Goal: Task Accomplishment & Management: Manage account settings

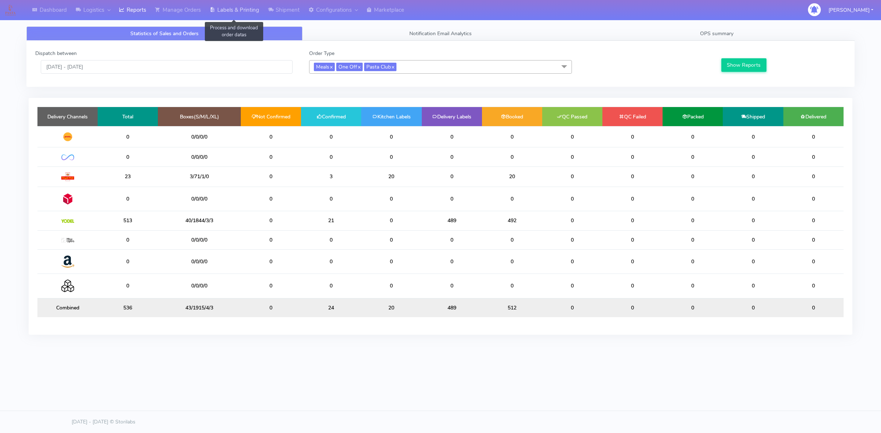
click at [236, 9] on link "Labels & Printing" at bounding box center [234, 10] width 58 height 20
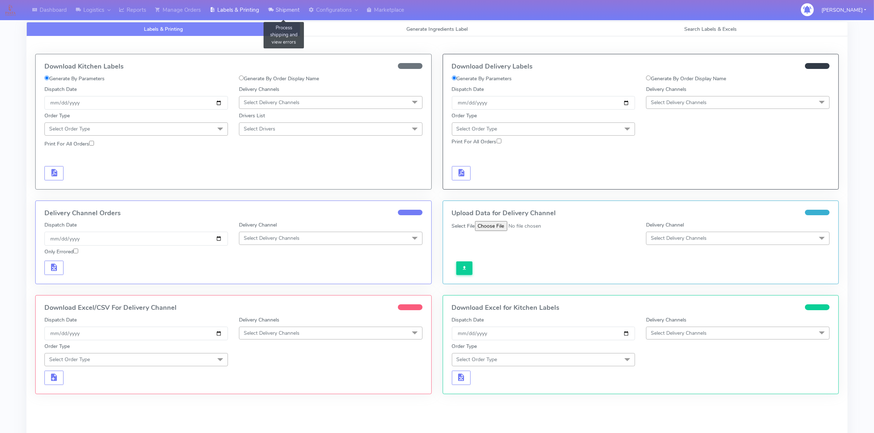
click at [283, 8] on link "Shipment" at bounding box center [283, 10] width 40 height 20
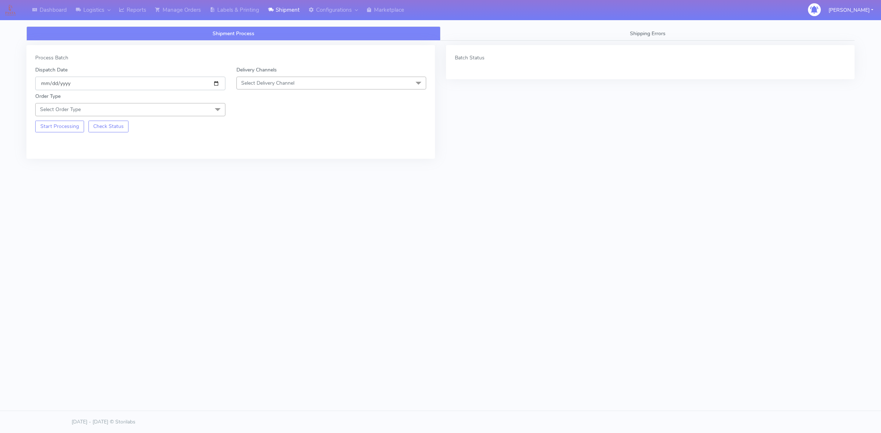
click at [215, 81] on input "[DATE]" at bounding box center [130, 84] width 190 height 14
click at [281, 83] on span "Select Delivery Channel" at bounding box center [267, 83] width 53 height 7
click at [269, 127] on div "OnFleet" at bounding box center [331, 129] width 182 height 8
click at [175, 105] on span "Select Order Type" at bounding box center [130, 109] width 190 height 13
click at [53, 144] on div "Meal" at bounding box center [130, 144] width 182 height 8
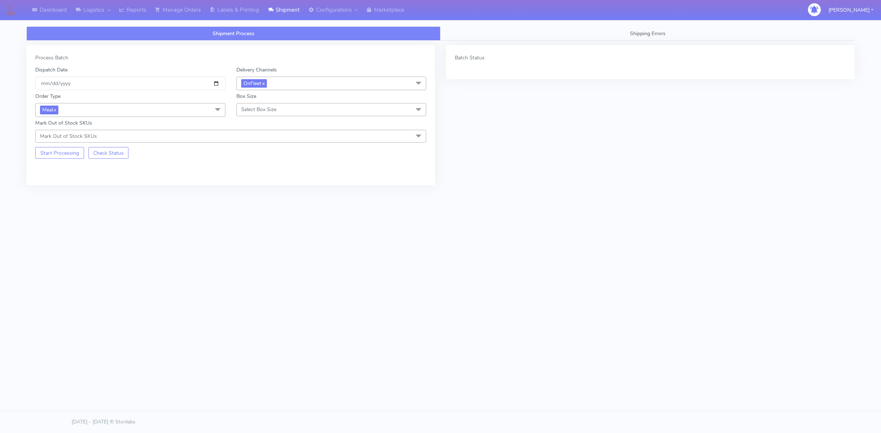
click at [287, 111] on span "Select Box Size" at bounding box center [331, 109] width 190 height 13
click at [270, 141] on div "Small" at bounding box center [331, 144] width 182 height 8
click at [63, 156] on button "Start Processing" at bounding box center [59, 153] width 49 height 12
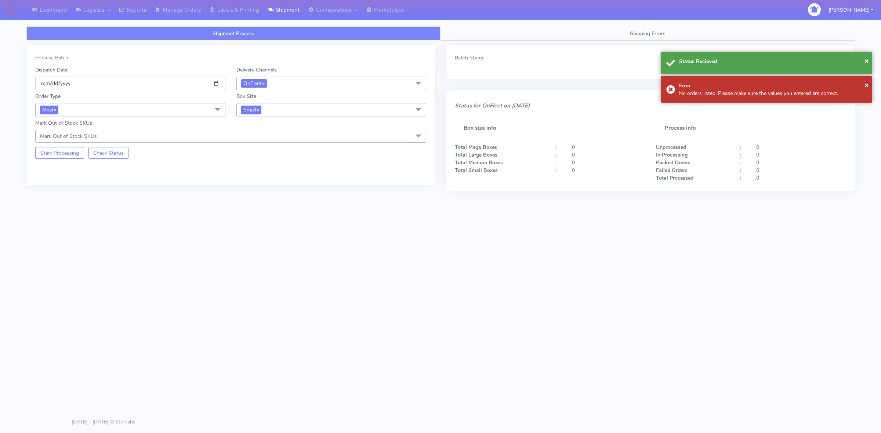
click at [216, 85] on input "[DATE]" at bounding box center [130, 84] width 190 height 14
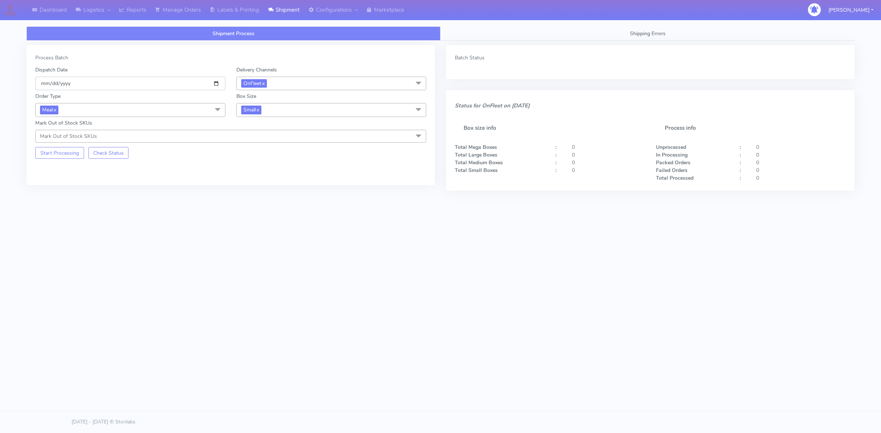
type input "[DATE]"
click at [54, 153] on button "Start Processing" at bounding box center [59, 153] width 49 height 12
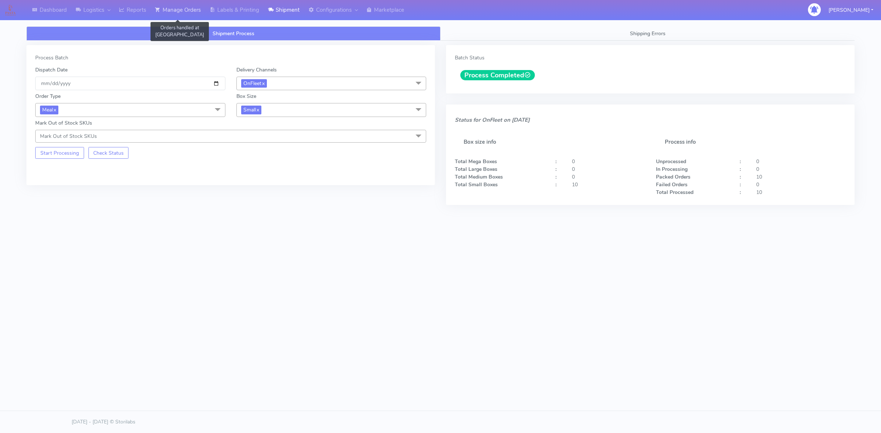
click at [175, 10] on link "Manage Orders" at bounding box center [177, 10] width 55 height 20
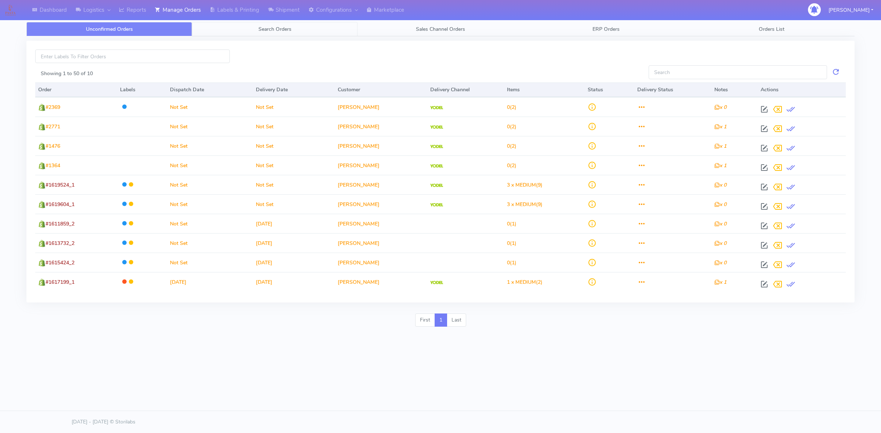
click at [281, 34] on link "Search Orders" at bounding box center [274, 29] width 165 height 14
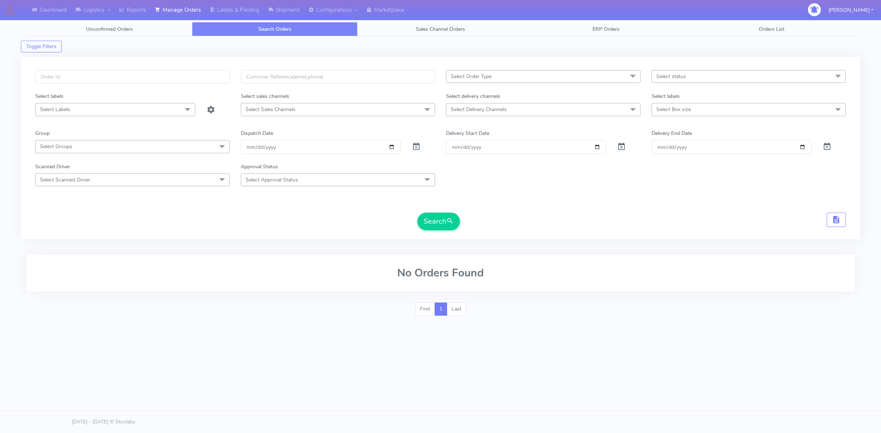
click at [504, 106] on span "Select Delivery Channels" at bounding box center [479, 109] width 56 height 7
click at [472, 173] on div "OnFleet" at bounding box center [543, 172] width 186 height 8
checkbox input "true"
click at [391, 150] on input "[DATE]" at bounding box center [321, 148] width 160 height 14
type input "[DATE]"
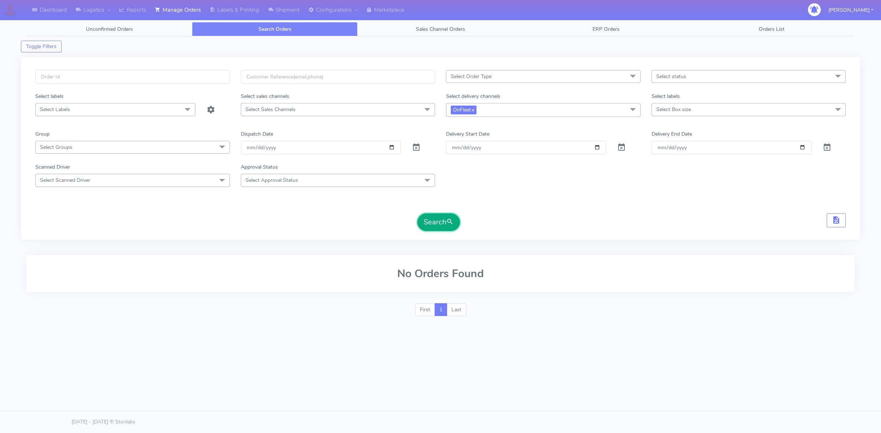
click at [449, 223] on span "submit" at bounding box center [449, 222] width 7 height 10
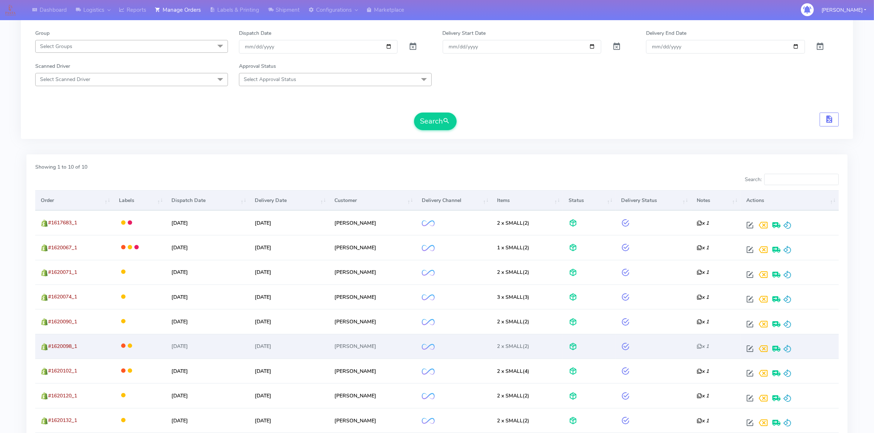
scroll to position [183, 0]
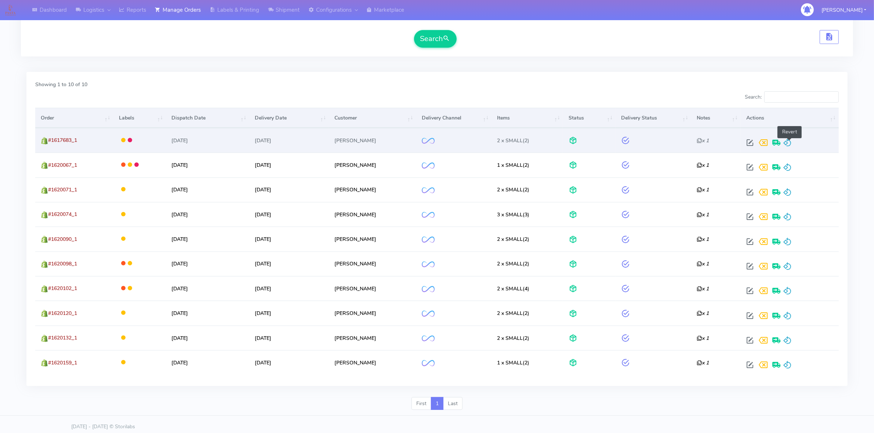
click at [791, 146] on span at bounding box center [787, 144] width 9 height 7
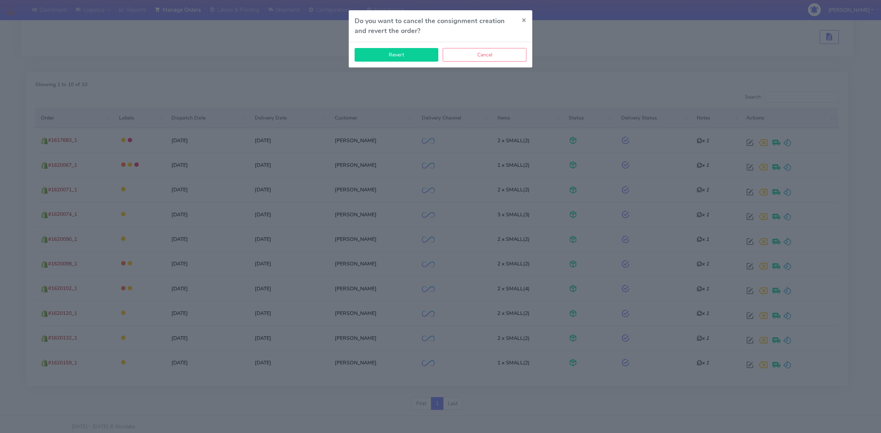
click at [419, 51] on button "Revert" at bounding box center [396, 55] width 84 height 14
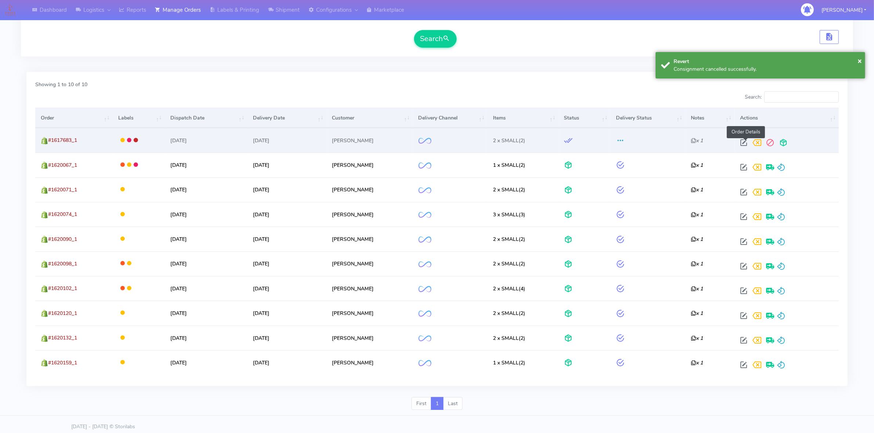
click at [745, 143] on span at bounding box center [743, 144] width 13 height 7
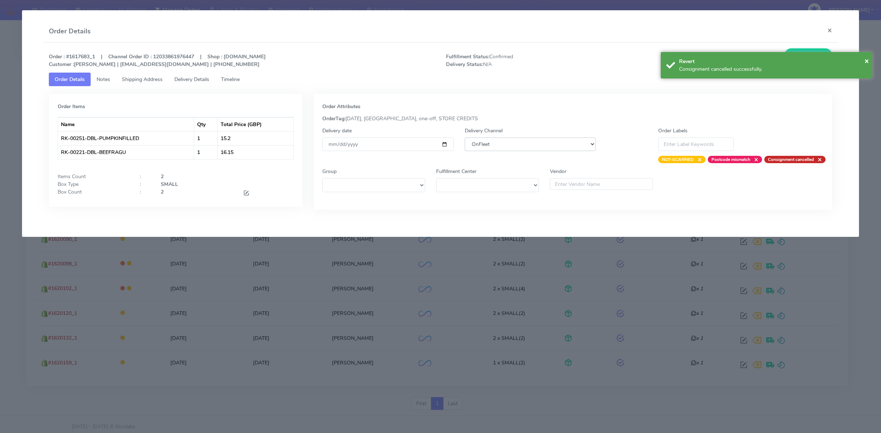
click at [520, 146] on select "DHL OnFleet Royal Mail DPD Yodel MaxOptra Amazon Collection" at bounding box center [529, 145] width 131 height 14
select select "5"
click at [464, 138] on select "DHL OnFleet Royal Mail DPD Yodel MaxOptra Amazon Collection" at bounding box center [529, 145] width 131 height 14
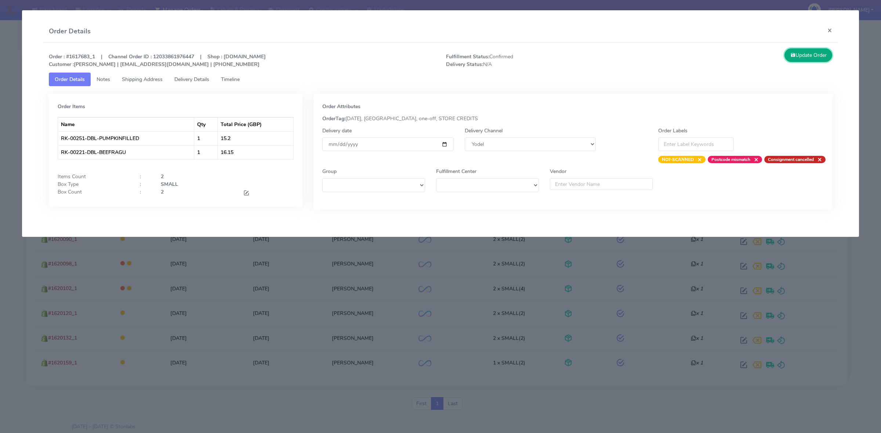
click at [800, 56] on button "Update Order" at bounding box center [808, 55] width 48 height 14
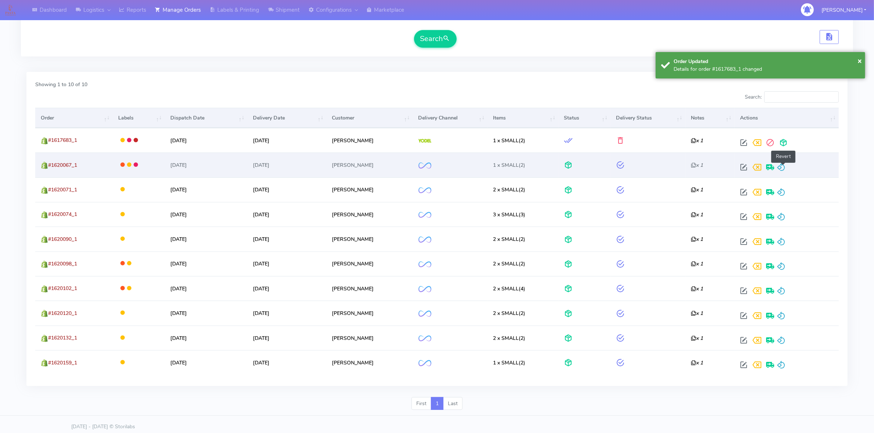
click at [785, 165] on span at bounding box center [780, 168] width 9 height 7
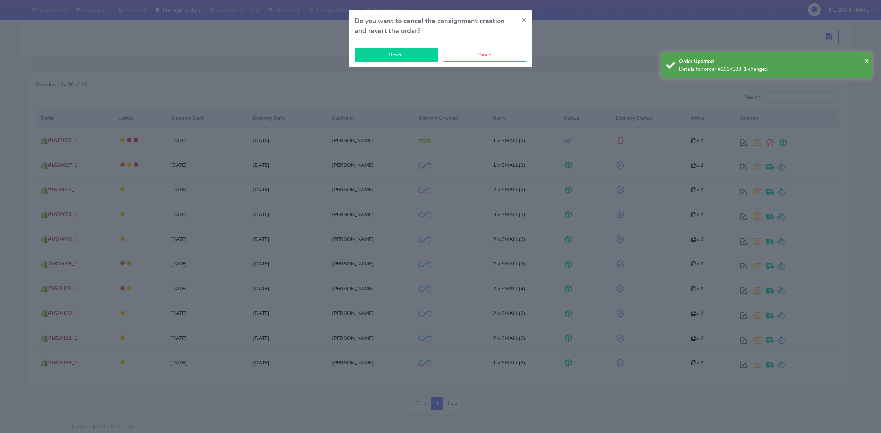
click at [409, 59] on button "Revert" at bounding box center [396, 55] width 84 height 14
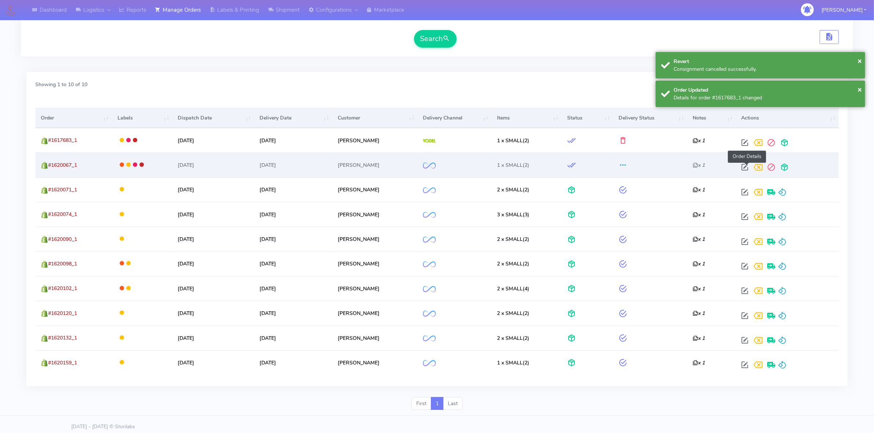
click at [747, 165] on span at bounding box center [744, 168] width 13 height 7
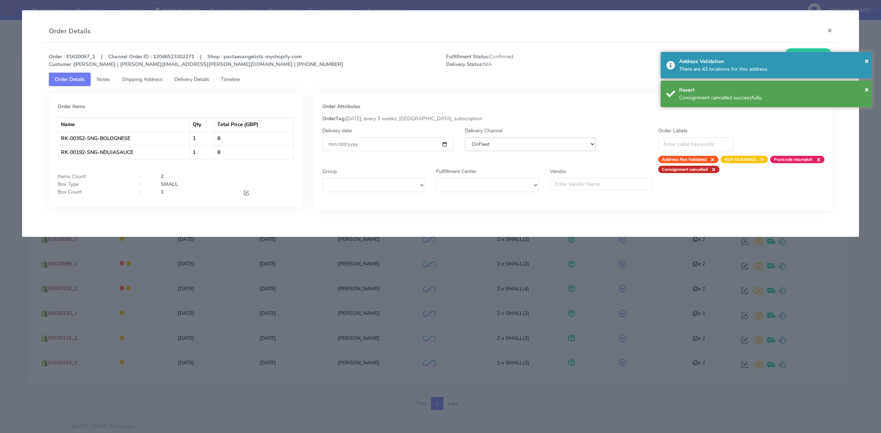
click at [524, 146] on select "DHL OnFleet Royal Mail DPD Yodel MaxOptra Amazon Collection" at bounding box center [529, 145] width 131 height 14
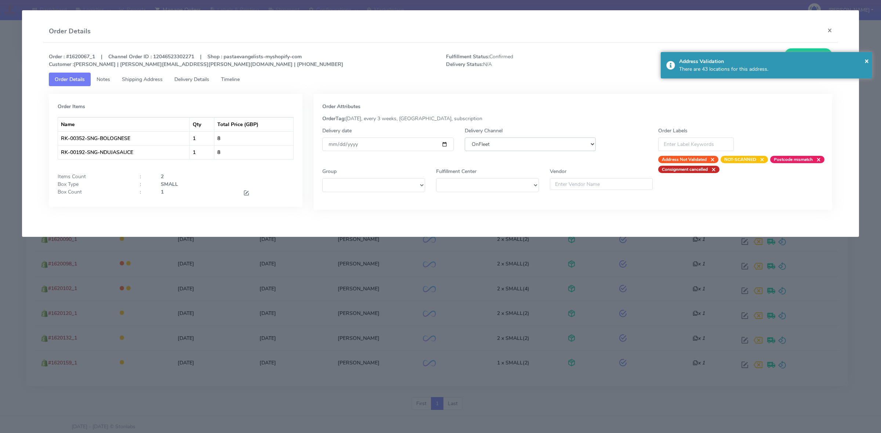
select select "5"
click at [464, 138] on select "DHL OnFleet Royal Mail DPD Yodel MaxOptra Amazon Collection" at bounding box center [529, 145] width 131 height 14
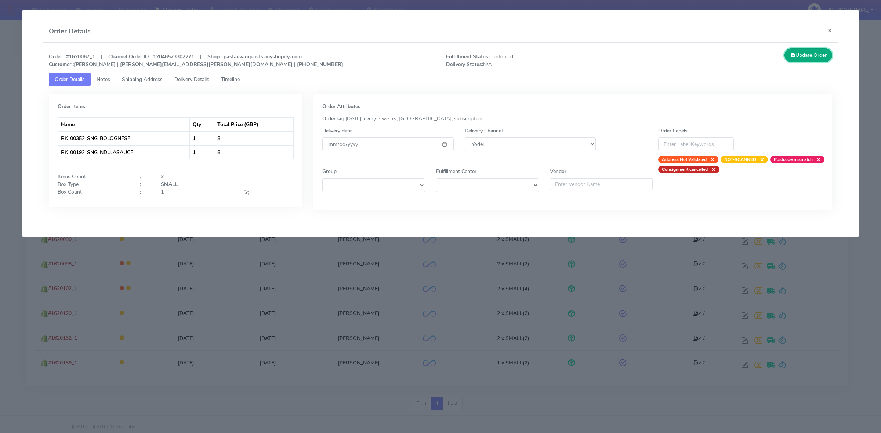
click at [804, 50] on button "Update Order" at bounding box center [808, 55] width 48 height 14
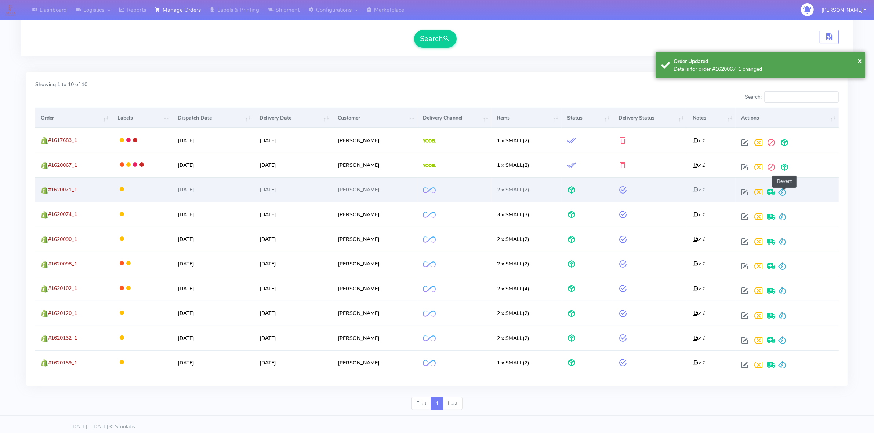
click at [782, 190] on span at bounding box center [781, 193] width 9 height 7
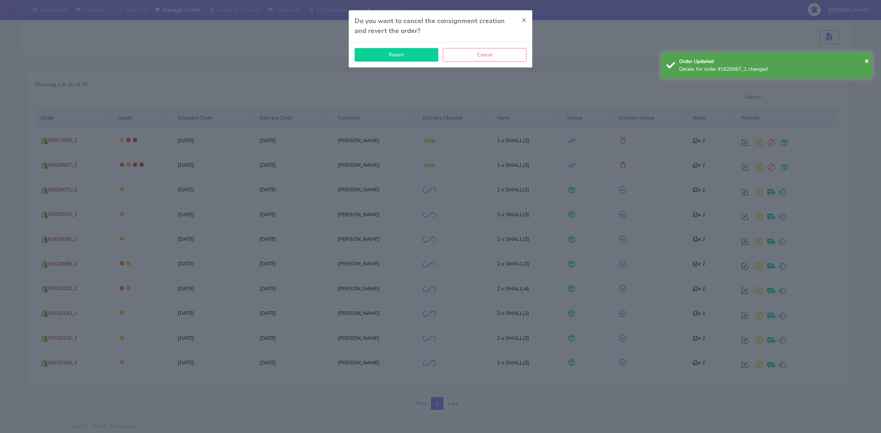
click at [412, 57] on button "Revert" at bounding box center [396, 55] width 84 height 14
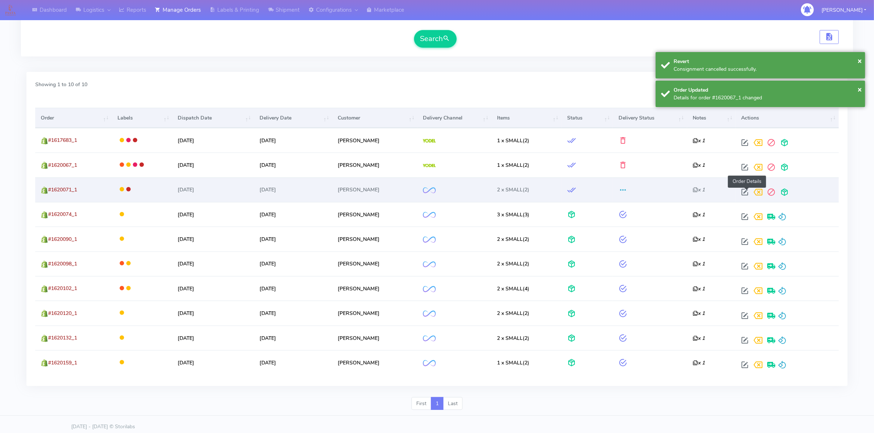
click at [747, 192] on span at bounding box center [744, 193] width 13 height 7
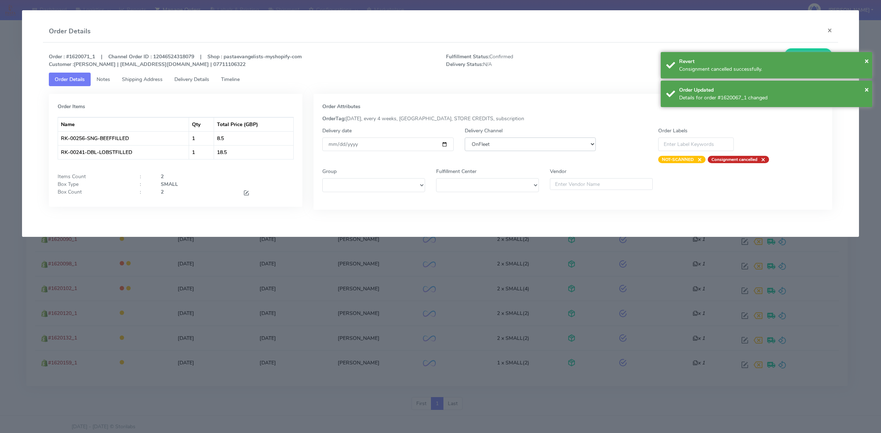
click at [514, 142] on select "DHL OnFleet Royal Mail DPD Yodel MaxOptra Amazon Collection" at bounding box center [529, 145] width 131 height 14
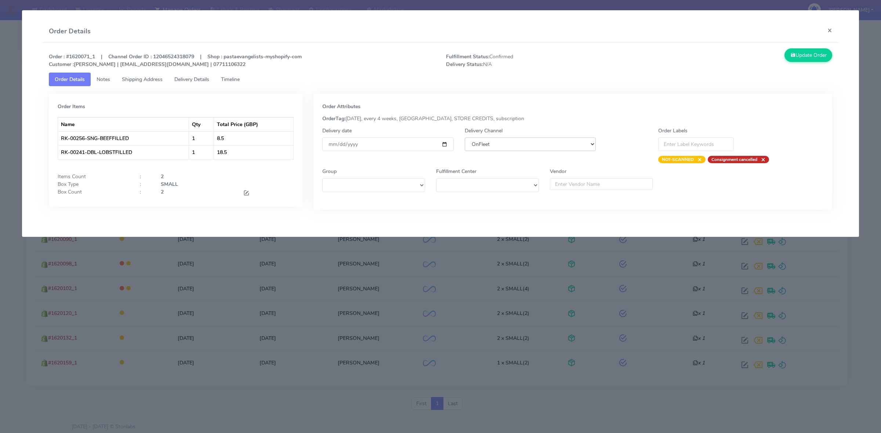
select select "5"
click at [464, 138] on select "DHL OnFleet Royal Mail DPD Yodel MaxOptra Amazon Collection" at bounding box center [529, 145] width 131 height 14
click at [811, 58] on button "Update Order" at bounding box center [808, 55] width 48 height 14
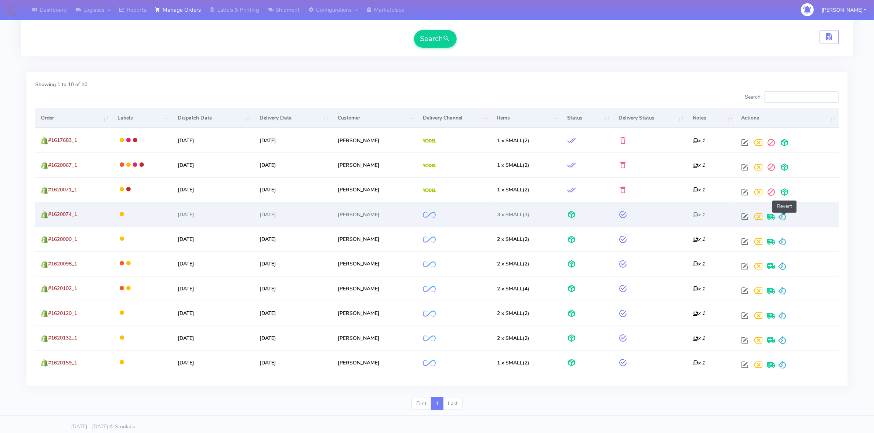
click at [786, 215] on span at bounding box center [781, 218] width 9 height 7
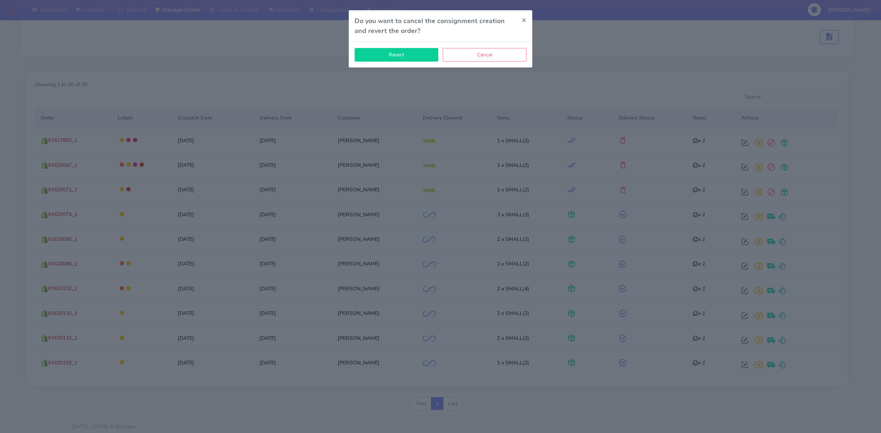
click at [402, 58] on button "Revert" at bounding box center [396, 55] width 84 height 14
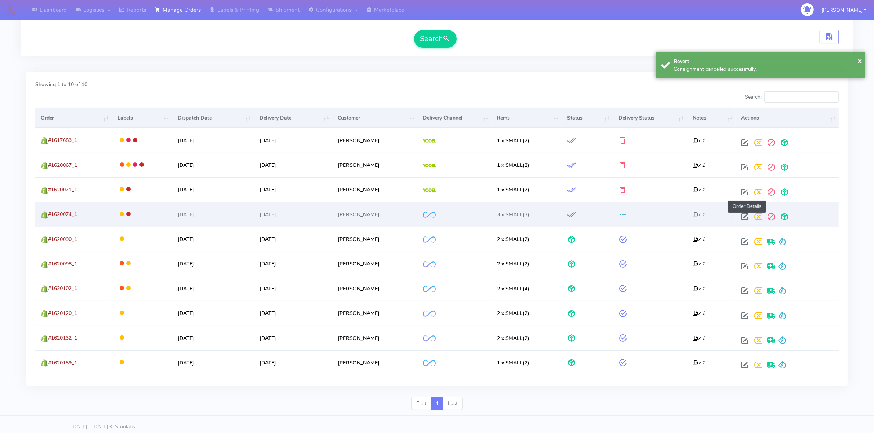
click at [749, 218] on span at bounding box center [744, 218] width 13 height 7
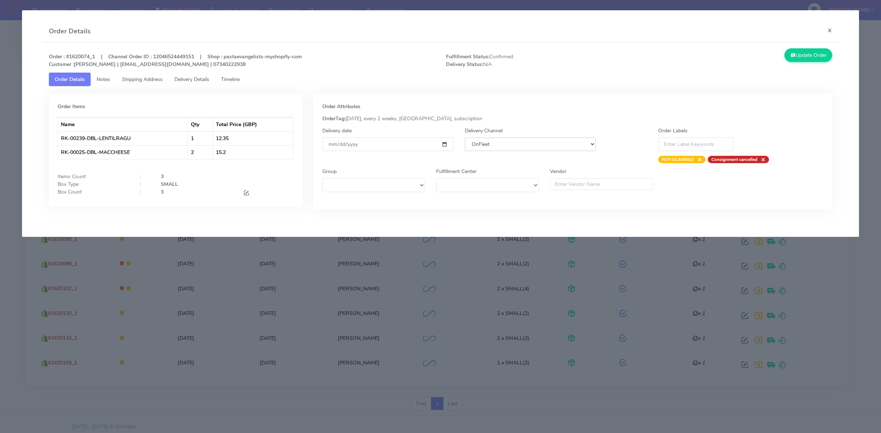
click at [500, 150] on select "DHL OnFleet Royal Mail DPD Yodel MaxOptra Amazon Collection" at bounding box center [529, 145] width 131 height 14
select select "5"
click at [464, 138] on select "DHL OnFleet Royal Mail DPD Yodel MaxOptra Amazon Collection" at bounding box center [529, 145] width 131 height 14
click at [804, 55] on button "Update Order" at bounding box center [808, 55] width 48 height 14
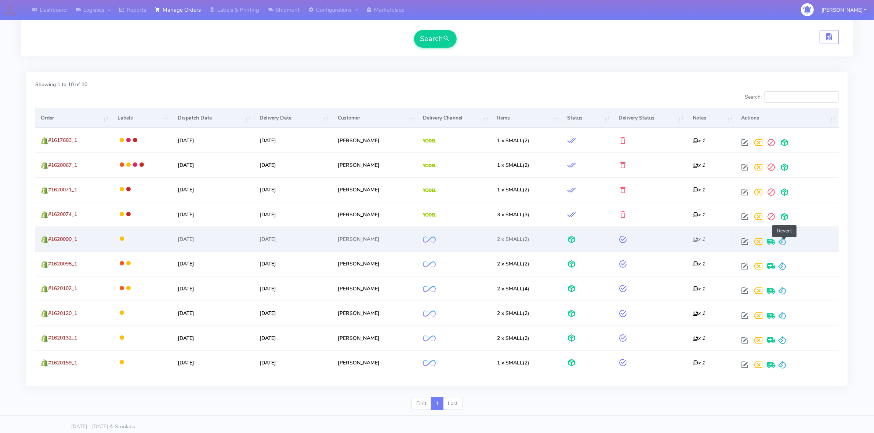
click at [786, 242] on span at bounding box center [781, 243] width 9 height 7
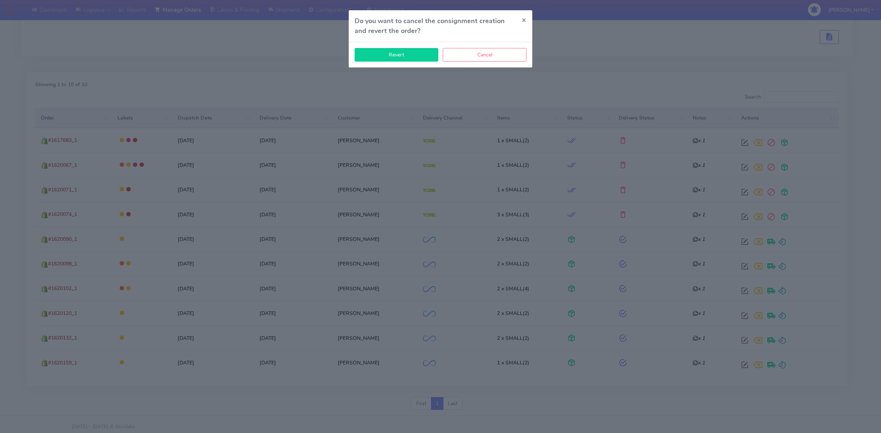
click at [416, 59] on button "Revert" at bounding box center [396, 55] width 84 height 14
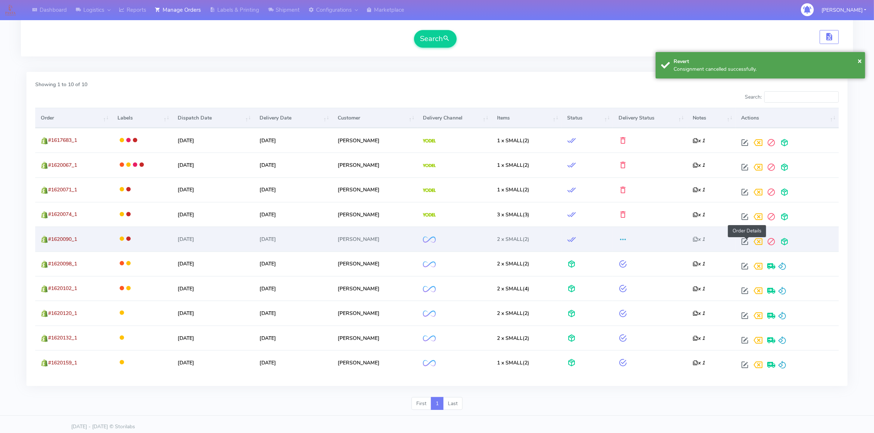
click at [745, 240] on span at bounding box center [744, 243] width 13 height 7
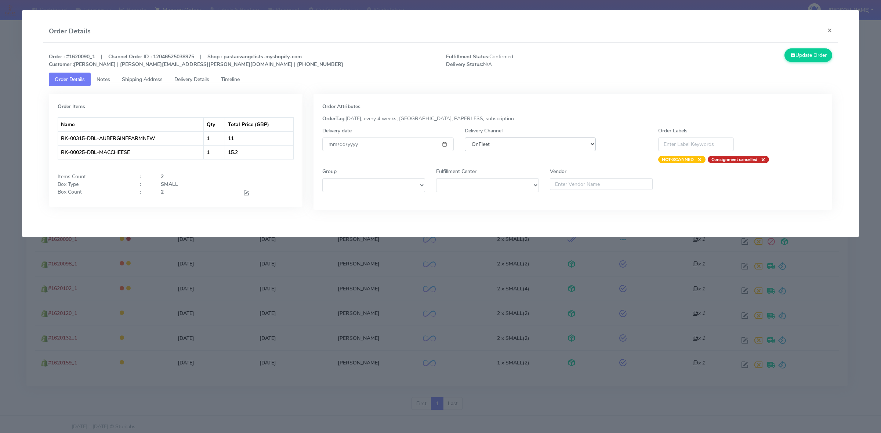
click at [558, 145] on select "DHL OnFleet Royal Mail DPD Yodel MaxOptra Amazon Collection" at bounding box center [529, 145] width 131 height 14
select select "5"
click at [464, 138] on select "DHL OnFleet Royal Mail DPD Yodel MaxOptra Amazon Collection" at bounding box center [529, 145] width 131 height 14
click at [801, 52] on button "Update Order" at bounding box center [808, 55] width 48 height 14
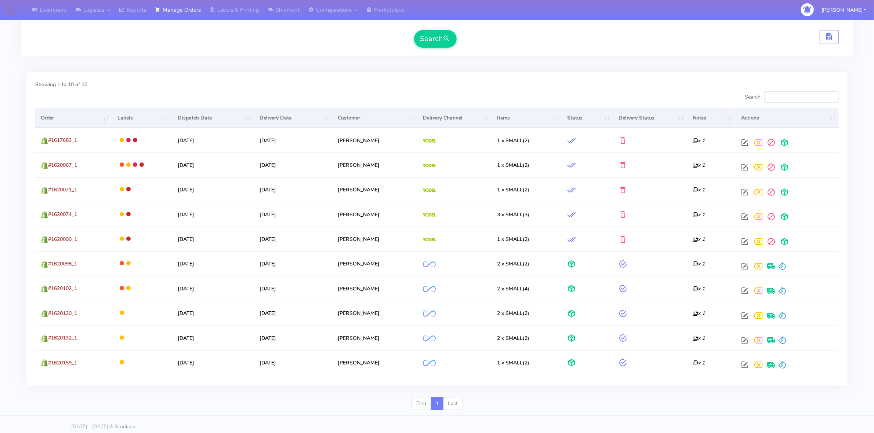
click at [562, 98] on div "Search:" at bounding box center [640, 98] width 396 height 15
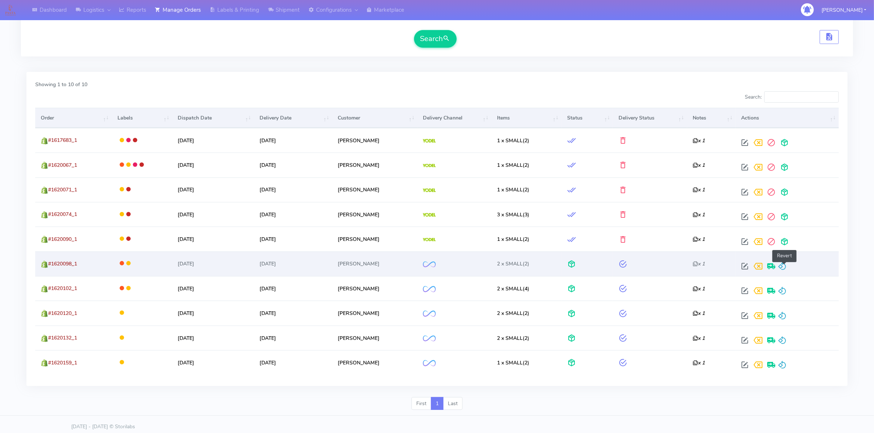
click at [786, 270] on span at bounding box center [781, 268] width 9 height 7
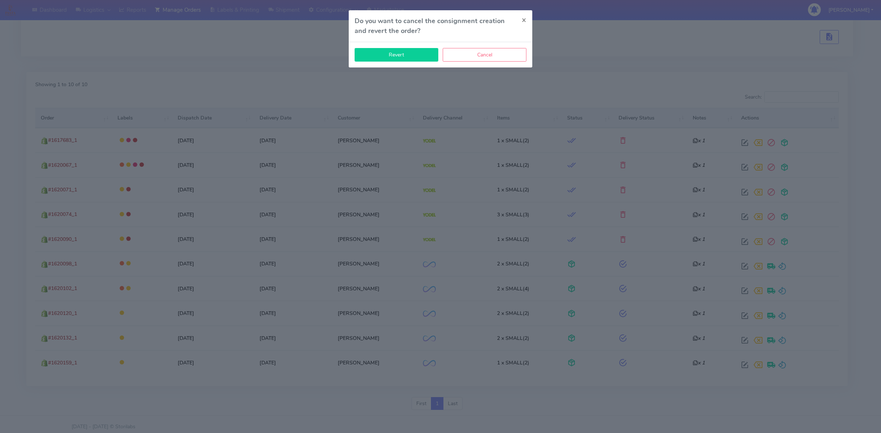
click at [400, 57] on button "Revert" at bounding box center [396, 55] width 84 height 14
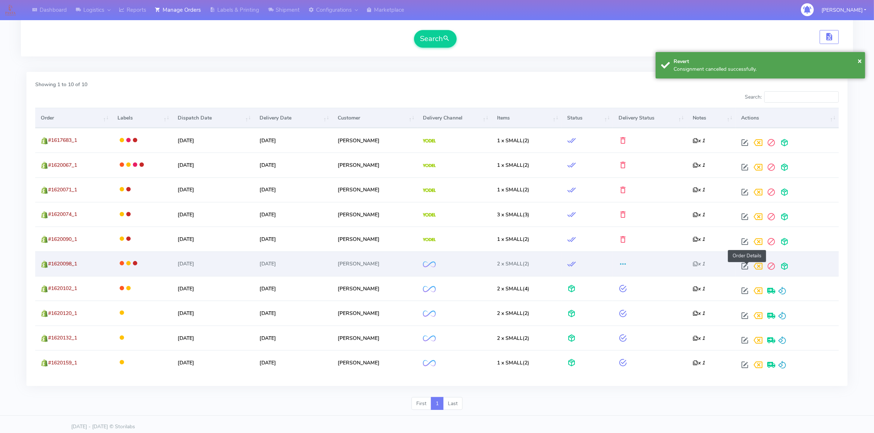
click at [743, 265] on span at bounding box center [744, 268] width 13 height 7
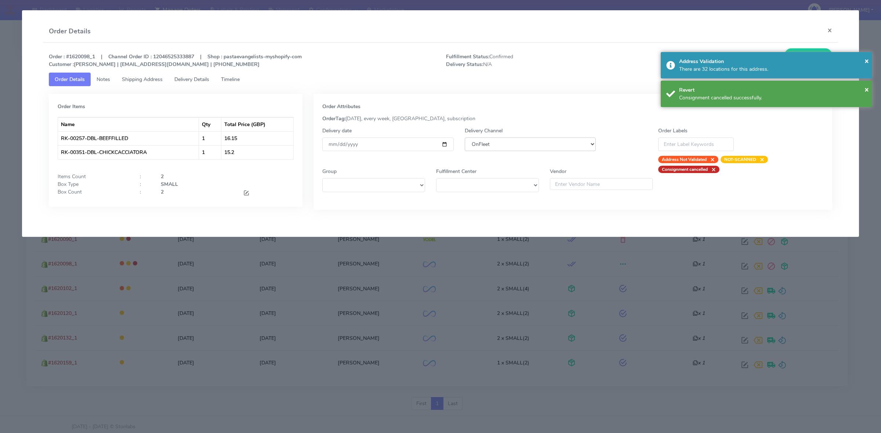
click at [536, 145] on select "DHL OnFleet Royal Mail DPD Yodel MaxOptra Amazon Collection" at bounding box center [529, 145] width 131 height 14
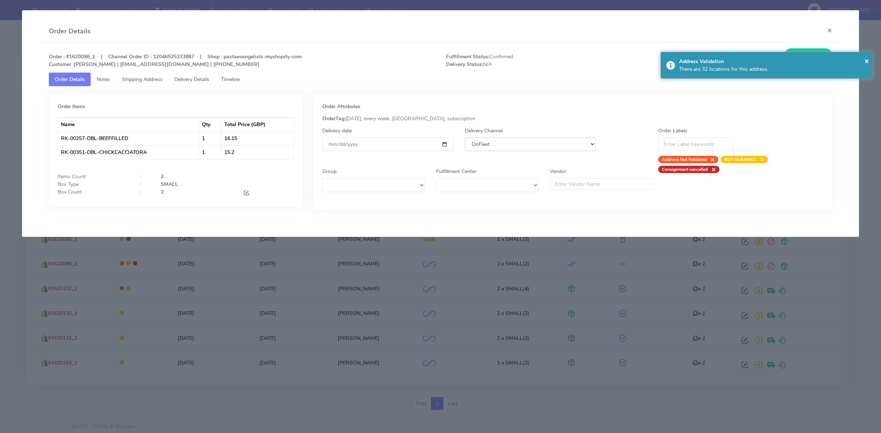
select select "5"
click at [464, 138] on select "DHL OnFleet Royal Mail DPD Yodel MaxOptra Amazon Collection" at bounding box center [529, 145] width 131 height 14
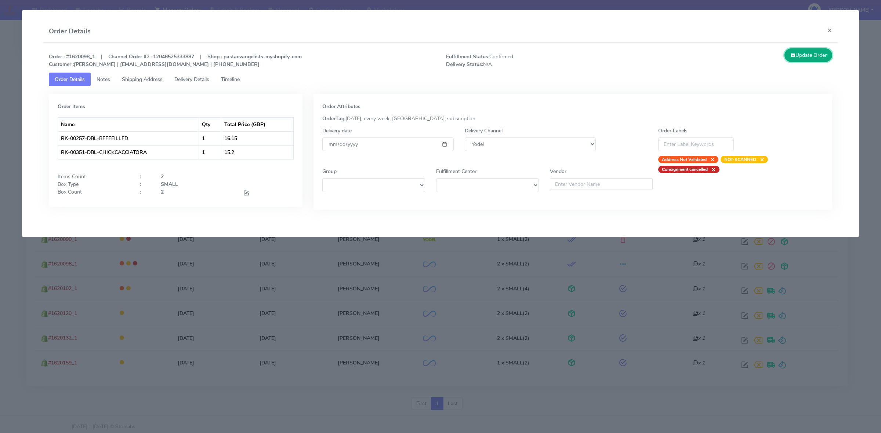
click at [808, 56] on button "Update Order" at bounding box center [808, 55] width 48 height 14
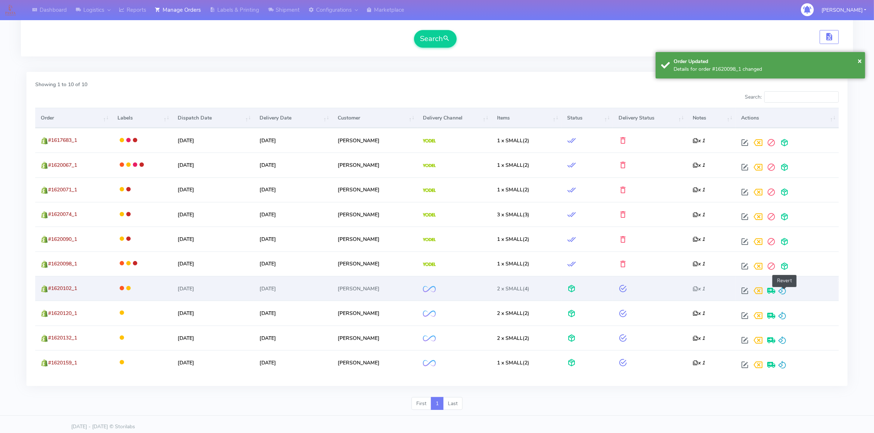
click at [782, 290] on span at bounding box center [781, 292] width 9 height 7
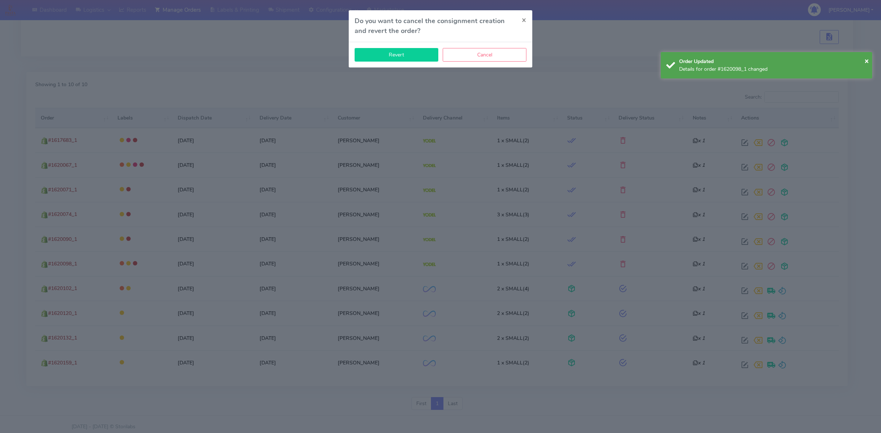
click at [402, 52] on button "Revert" at bounding box center [396, 55] width 84 height 14
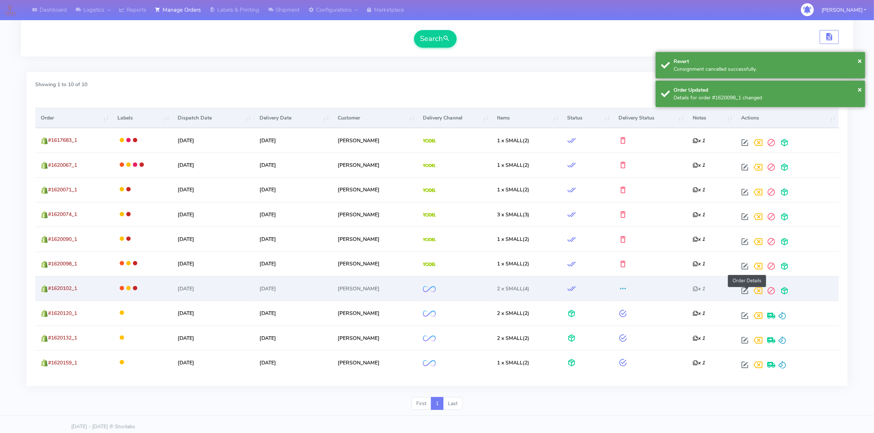
click at [748, 294] on span at bounding box center [744, 292] width 13 height 7
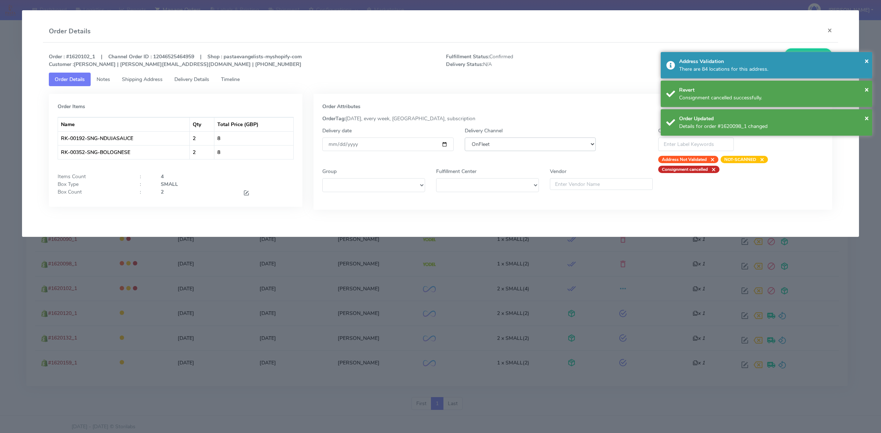
click at [575, 142] on select "DHL OnFleet Royal Mail DPD Yodel MaxOptra Amazon Collection" at bounding box center [529, 145] width 131 height 14
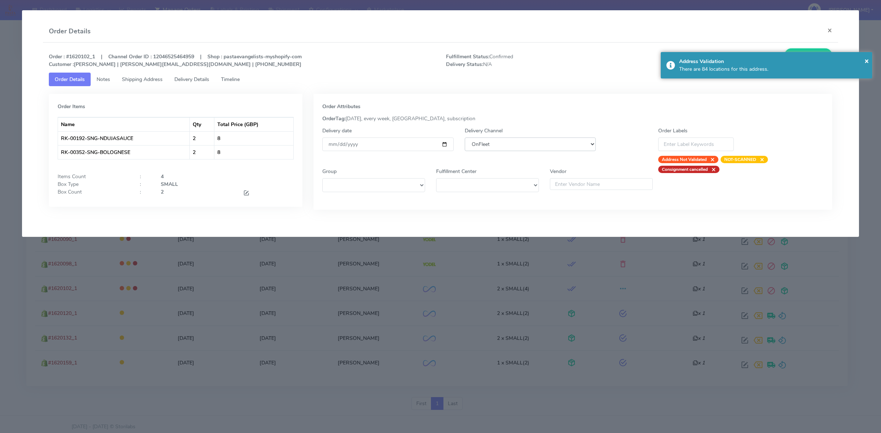
select select "5"
click at [464, 138] on select "DHL OnFleet Royal Mail DPD Yodel MaxOptra Amazon Collection" at bounding box center [529, 145] width 131 height 14
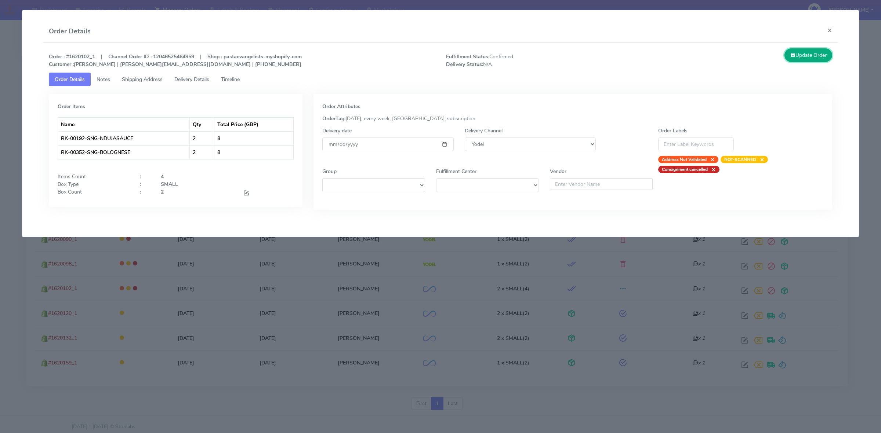
click at [812, 55] on button "Update Order" at bounding box center [808, 55] width 48 height 14
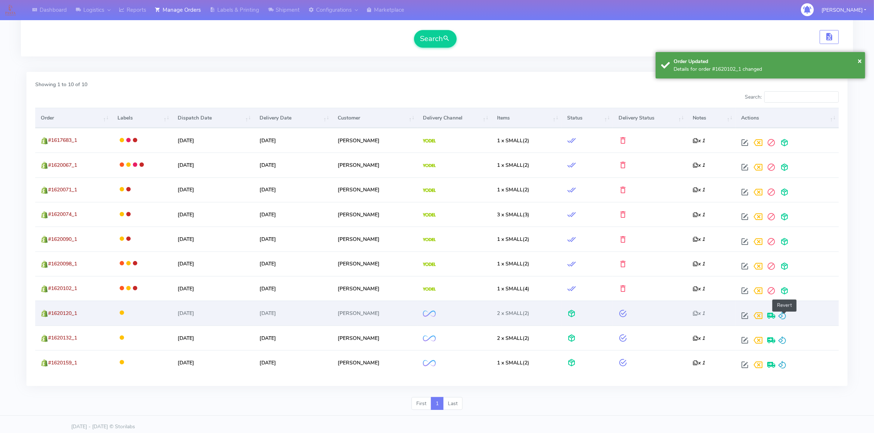
click at [786, 319] on span at bounding box center [781, 317] width 9 height 7
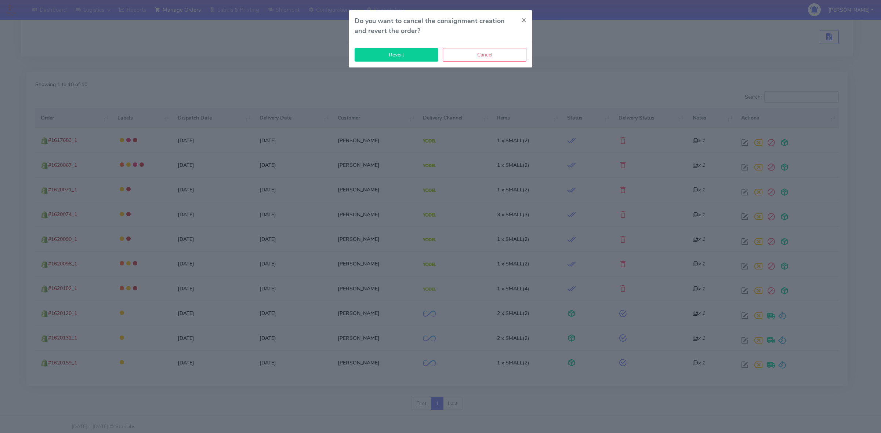
click at [402, 59] on button "Revert" at bounding box center [396, 55] width 84 height 14
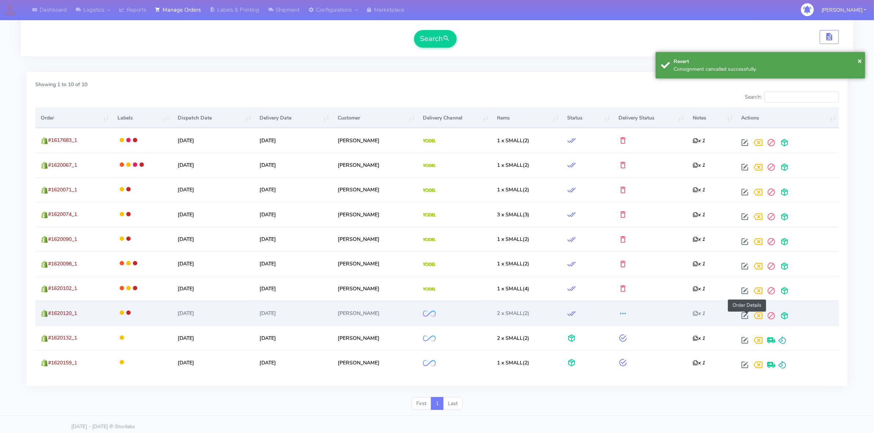
click at [744, 315] on span at bounding box center [744, 317] width 13 height 7
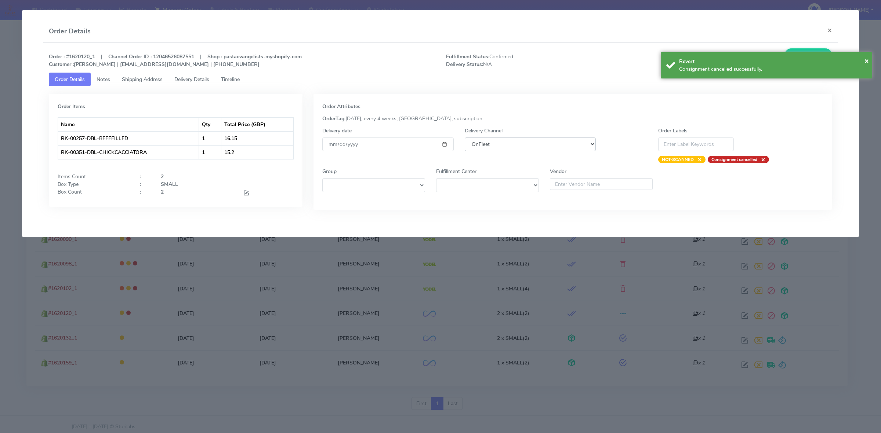
click at [512, 146] on select "DHL OnFleet Royal Mail DPD Yodel MaxOptra Amazon Collection" at bounding box center [529, 145] width 131 height 14
select select "5"
click at [464, 138] on select "DHL OnFleet Royal Mail DPD Yodel MaxOptra Amazon Collection" at bounding box center [529, 145] width 131 height 14
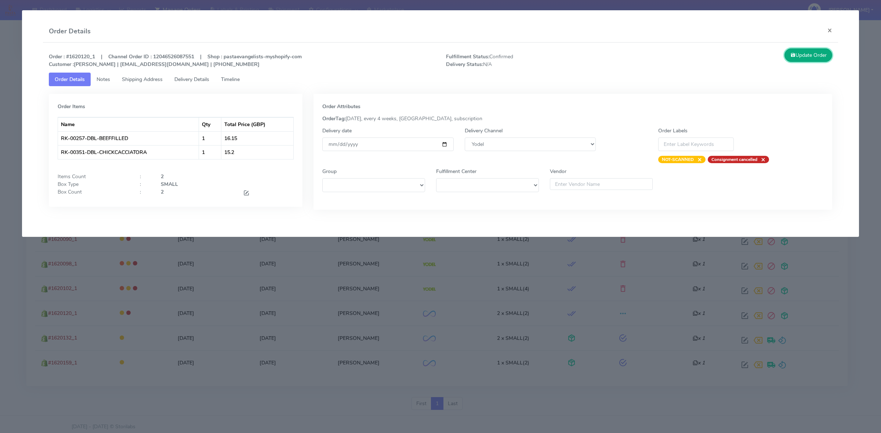
click at [805, 52] on button "Update Order" at bounding box center [808, 55] width 48 height 14
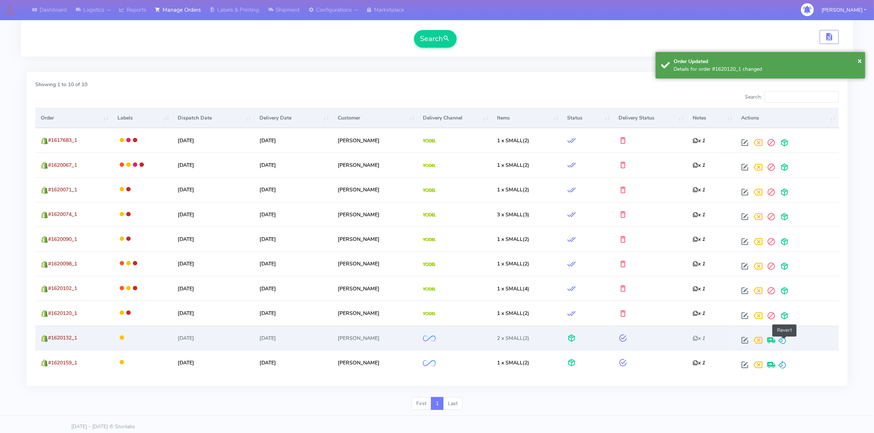
click at [784, 343] on span at bounding box center [781, 342] width 9 height 7
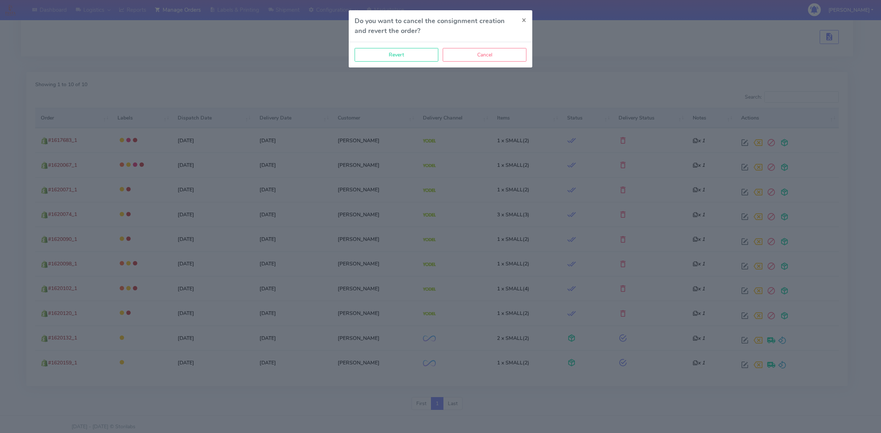
click at [393, 47] on div "Revert Cancel" at bounding box center [440, 54] width 183 height 25
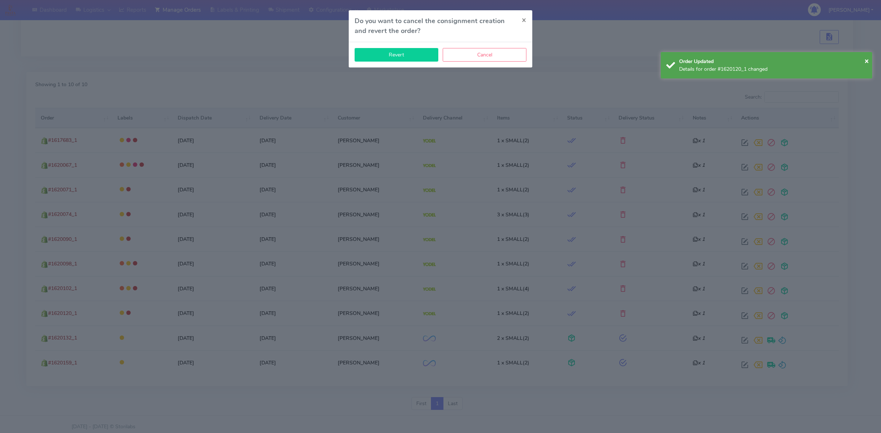
click at [393, 52] on button "Revert" at bounding box center [396, 55] width 84 height 14
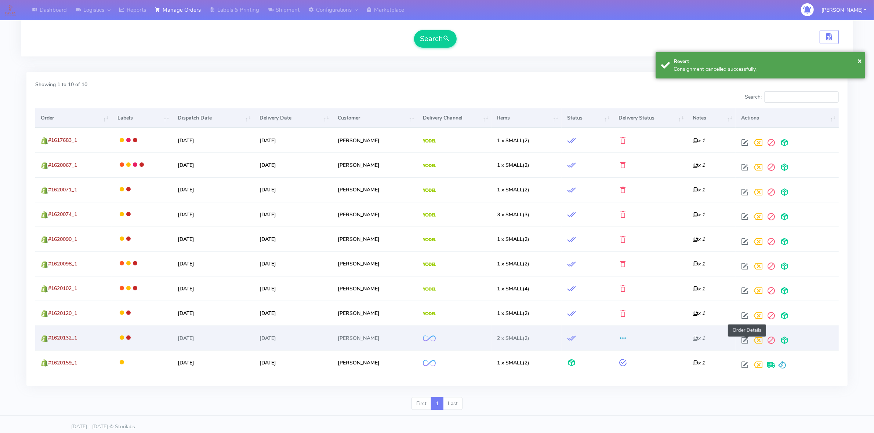
click at [745, 340] on span at bounding box center [744, 342] width 13 height 7
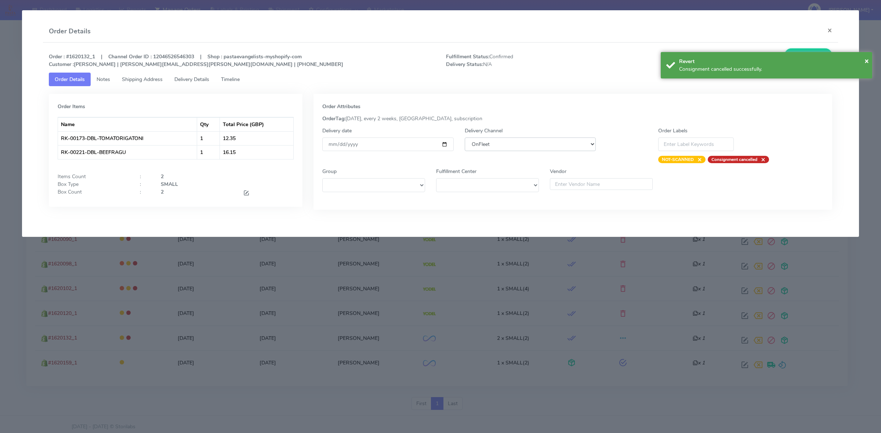
click at [562, 149] on select "DHL OnFleet Royal Mail DPD Yodel MaxOptra Amazon Collection" at bounding box center [529, 145] width 131 height 14
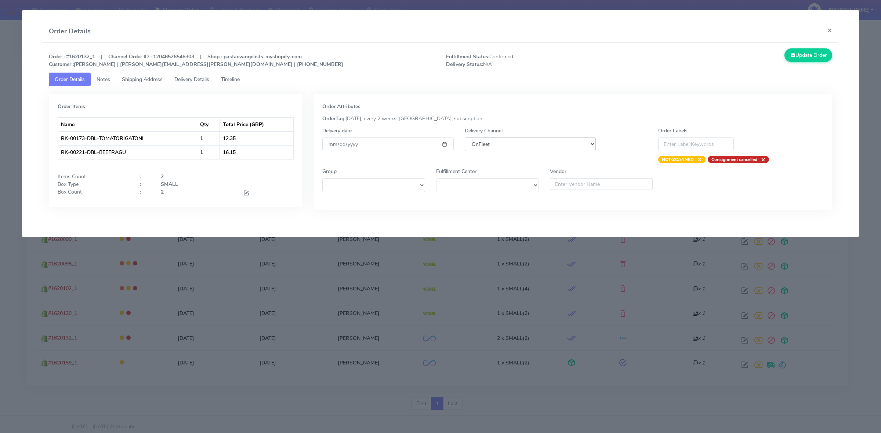
select select "5"
click at [464, 138] on select "DHL OnFleet Royal Mail DPD Yodel MaxOptra Amazon Collection" at bounding box center [529, 145] width 131 height 14
click at [793, 56] on icon at bounding box center [792, 55] width 5 height 7
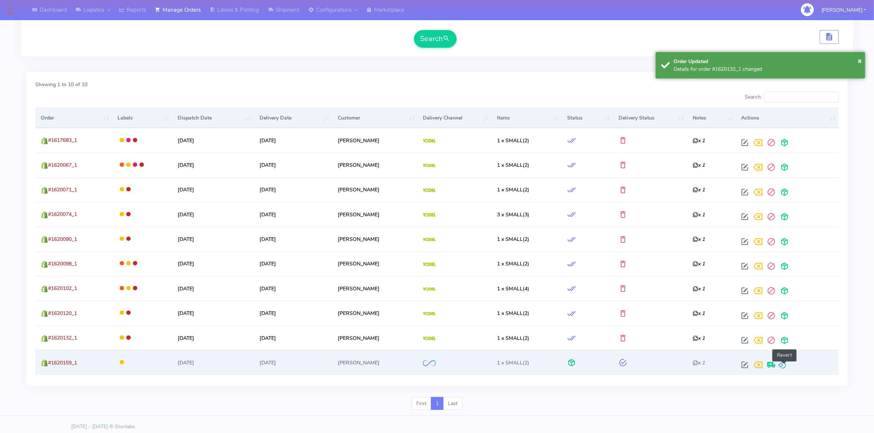
click at [786, 365] on span at bounding box center [781, 366] width 9 height 7
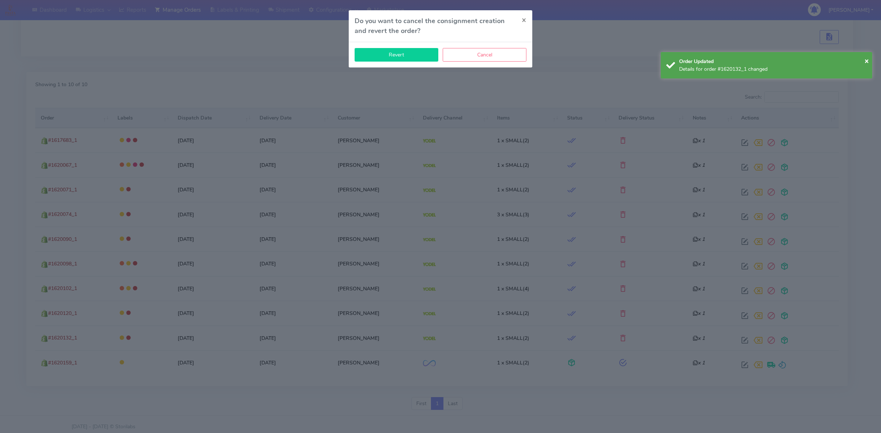
click at [393, 56] on button "Revert" at bounding box center [396, 55] width 84 height 14
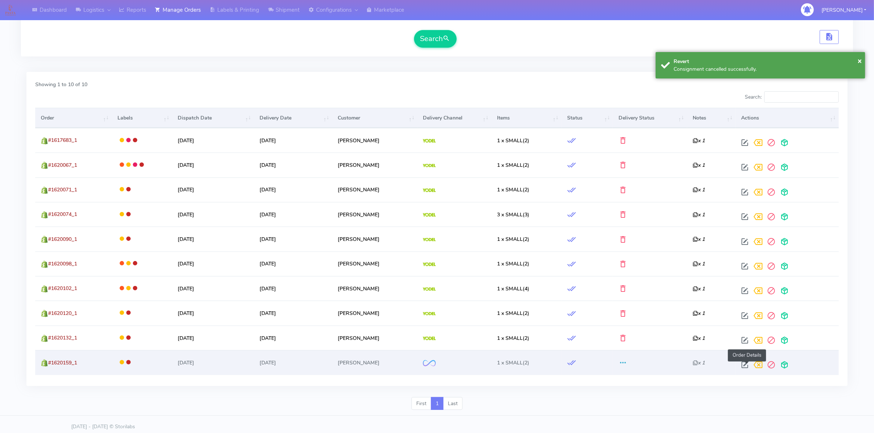
click at [745, 365] on span at bounding box center [744, 366] width 13 height 7
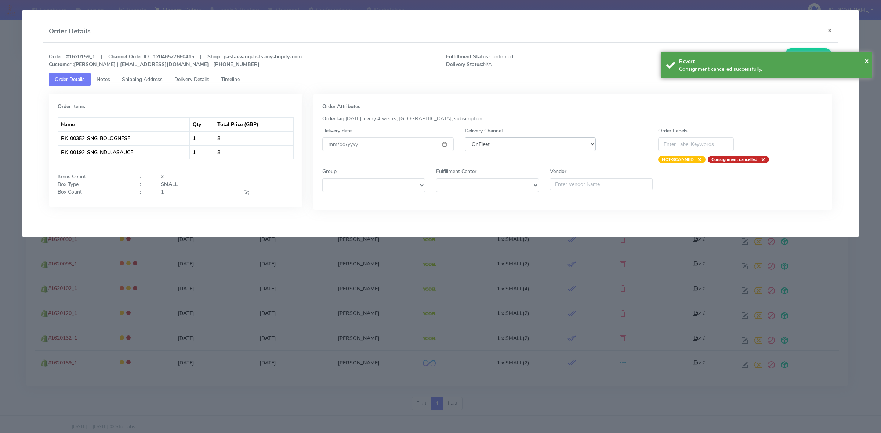
click at [478, 144] on select "DHL OnFleet Royal Mail DPD Yodel MaxOptra Amazon Collection" at bounding box center [529, 145] width 131 height 14
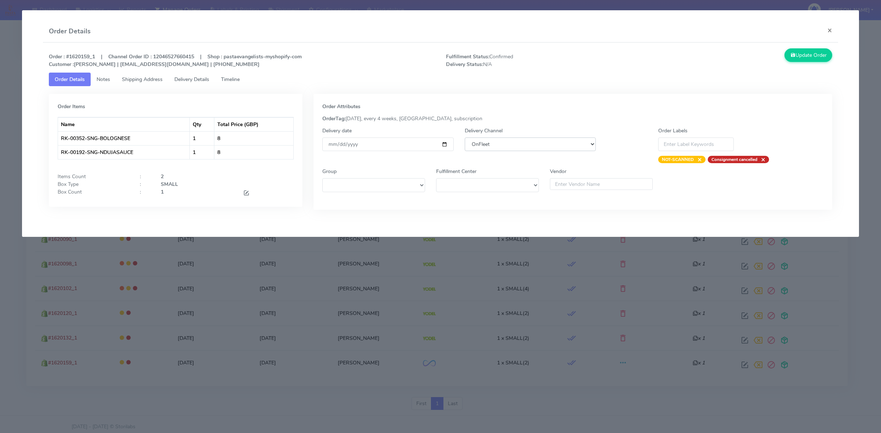
select select "5"
click at [464, 138] on select "DHL OnFleet Royal Mail DPD Yodel MaxOptra Amazon Collection" at bounding box center [529, 145] width 131 height 14
click at [797, 57] on button "Update Order" at bounding box center [808, 55] width 48 height 14
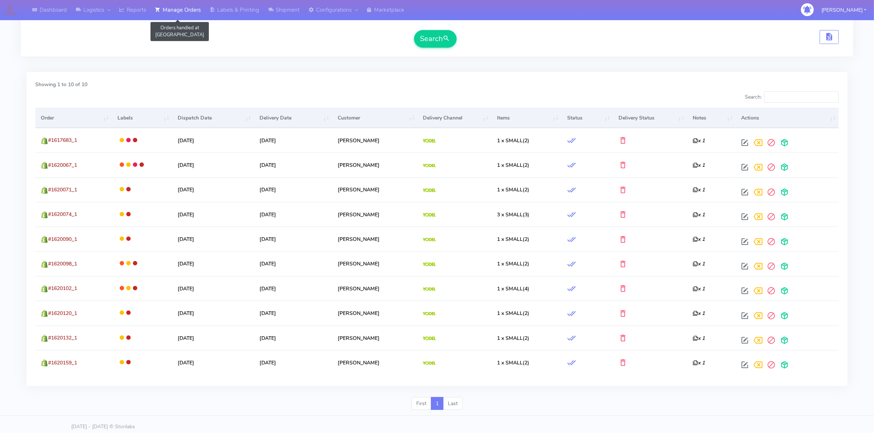
click at [185, 10] on link "Manage Orders" at bounding box center [177, 10] width 55 height 20
